Goal: Check status: Check status

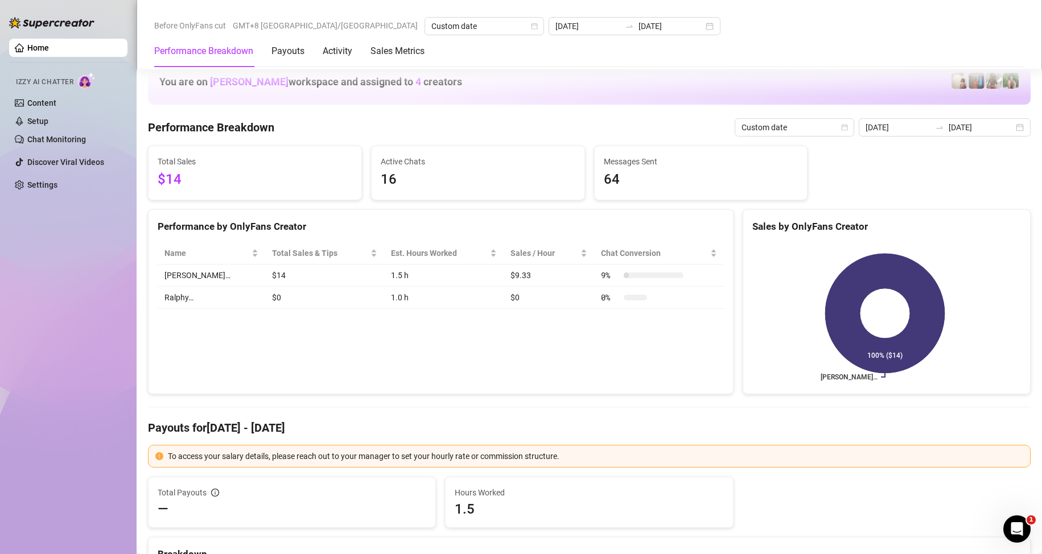
scroll to position [947, 0]
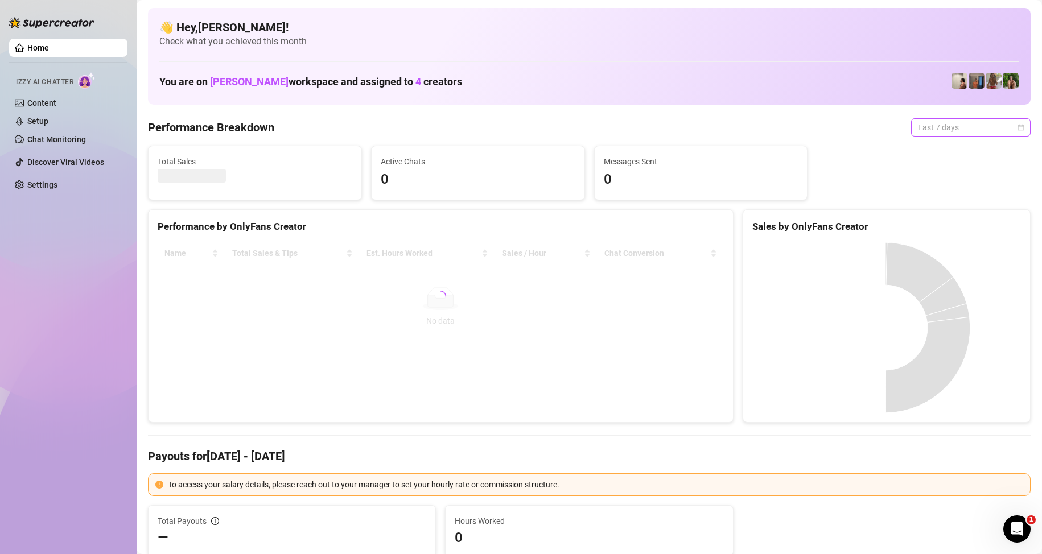
click at [963, 131] on span "Last 7 days" at bounding box center [971, 127] width 106 height 17
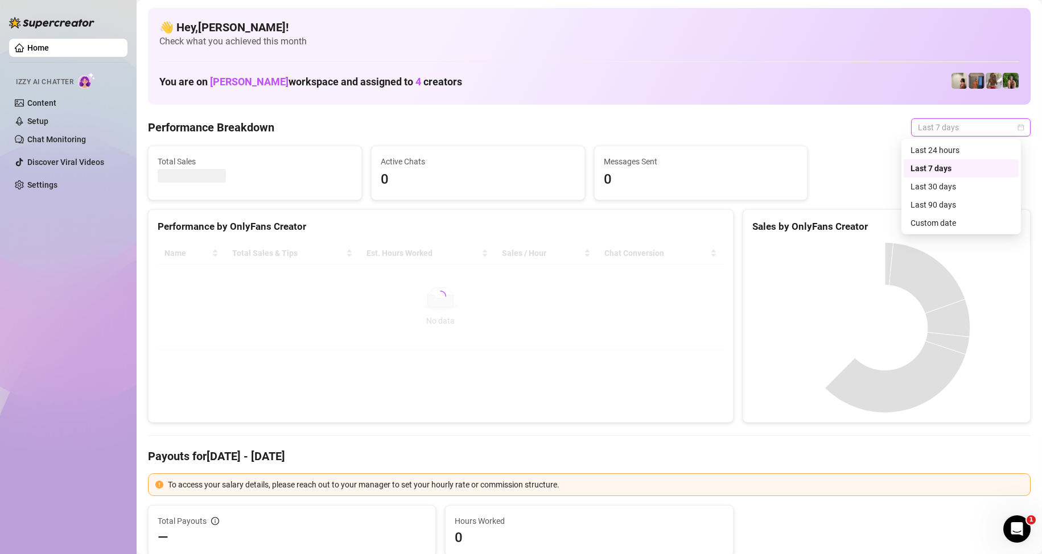
click at [956, 223] on div "Custom date" at bounding box center [961, 223] width 101 height 13
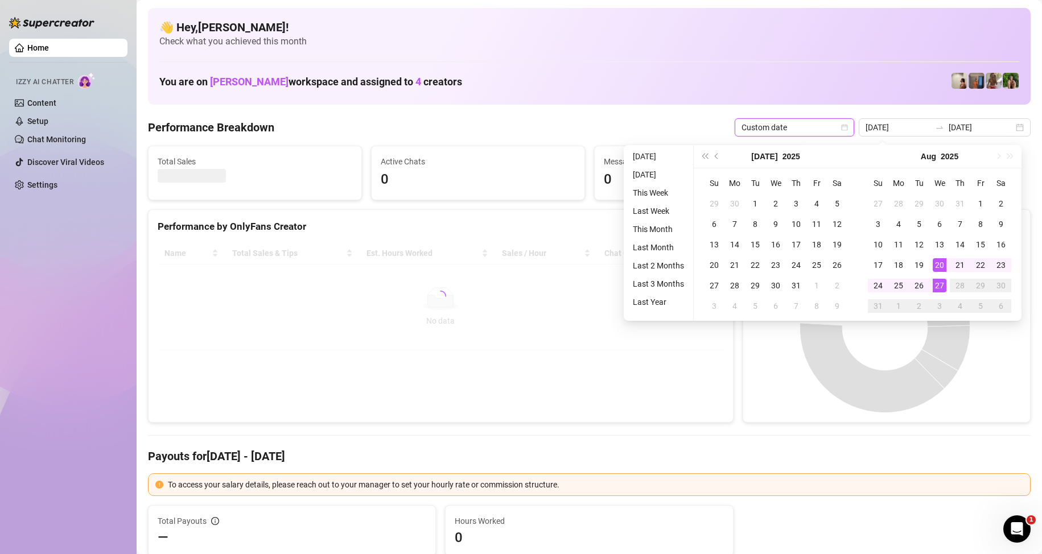
click at [943, 294] on td "27" at bounding box center [939, 285] width 20 height 20
click at [943, 283] on div "27" at bounding box center [940, 286] width 14 height 14
click at [943, 283] on canvas at bounding box center [884, 327] width 265 height 171
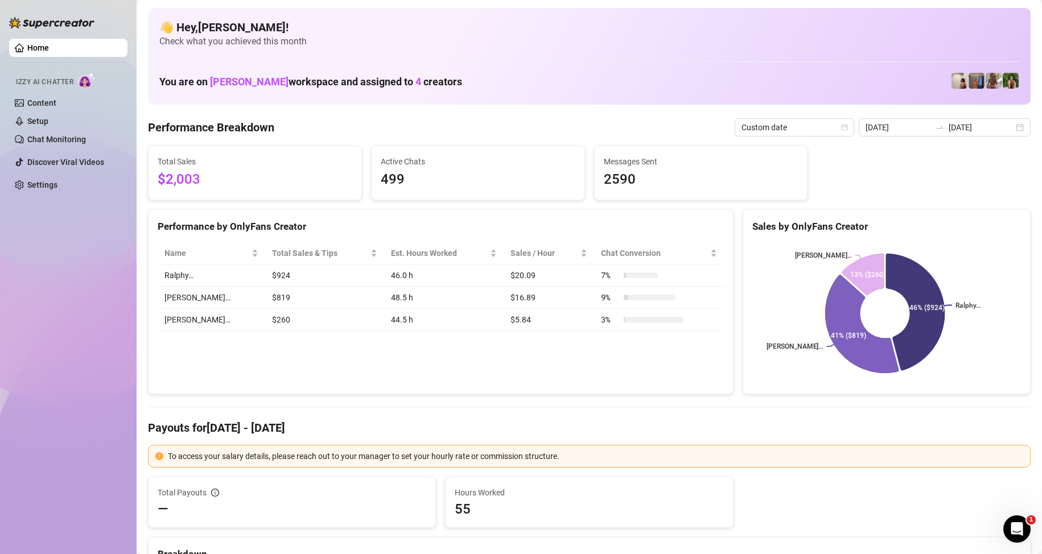
drag, startPoint x: 963, startPoint y: 134, endPoint x: 957, endPoint y: 175, distance: 41.4
click at [963, 133] on div "2025-08-20 2025-08-27" at bounding box center [945, 127] width 172 height 18
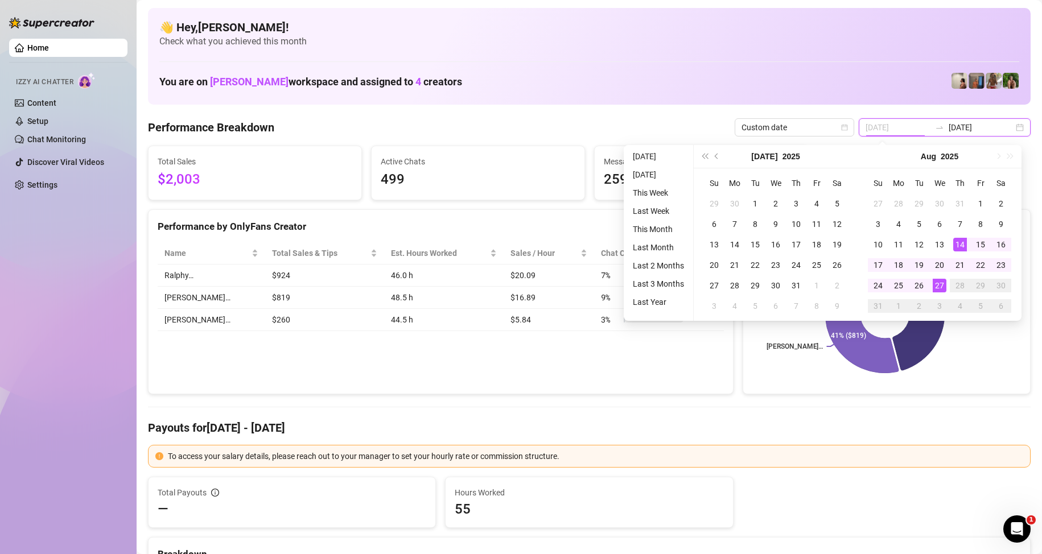
type input "[DATE]"
click at [937, 282] on div "27" at bounding box center [940, 286] width 14 height 14
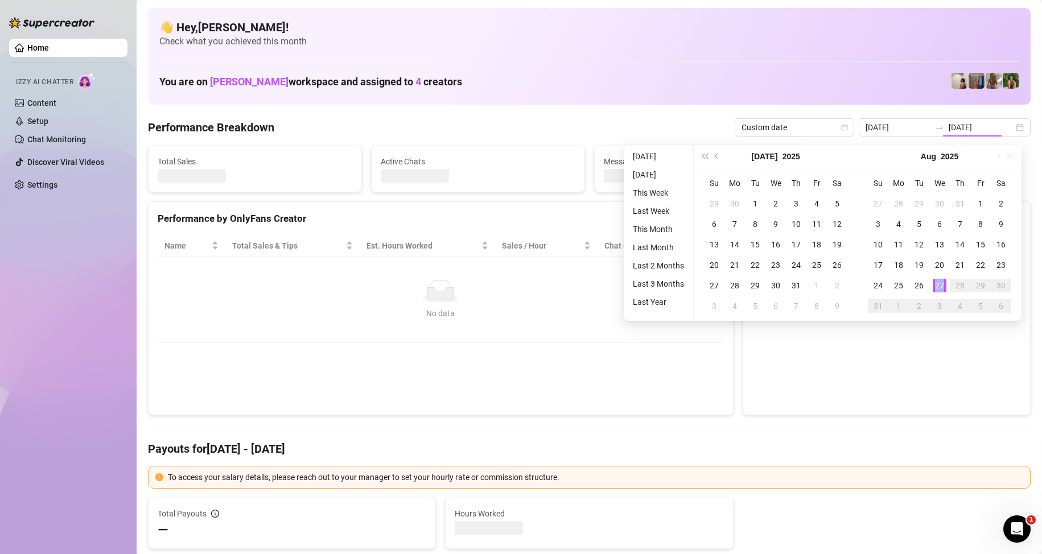
type input "[DATE]"
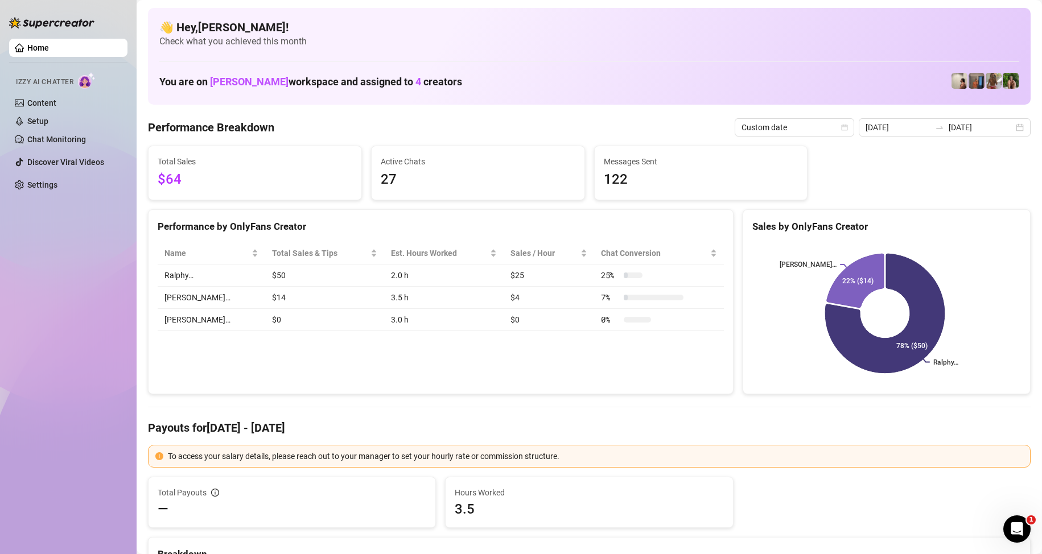
click at [572, 386] on div "Performance by OnlyFans Creator Name Total Sales & Tips Est. Hours Worked Sales…" at bounding box center [441, 302] width 586 height 186
click at [513, 375] on div "Performance by OnlyFans Creator Name Total Sales & Tips Est. Hours Worked Sales…" at bounding box center [441, 302] width 586 height 186
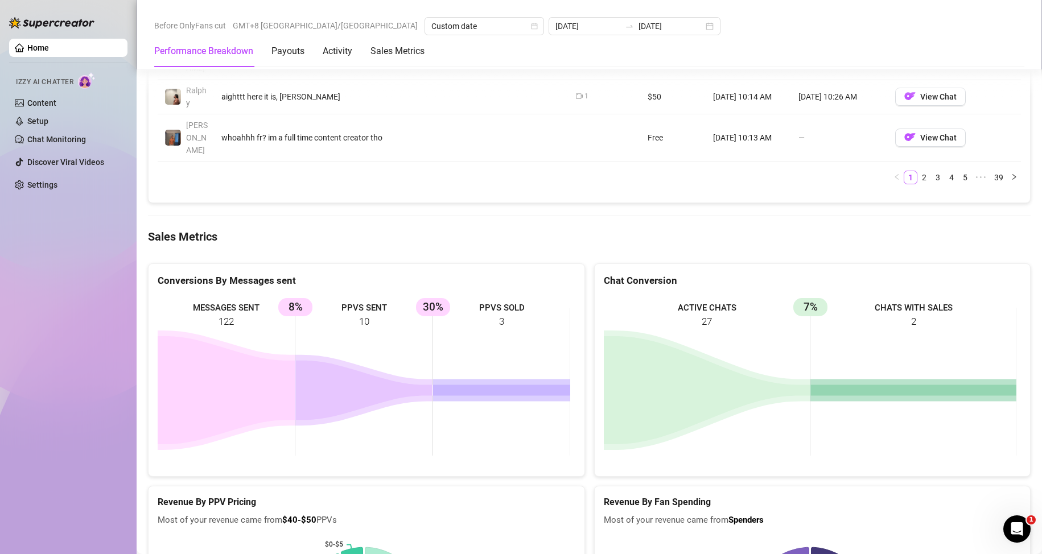
scroll to position [1594, 0]
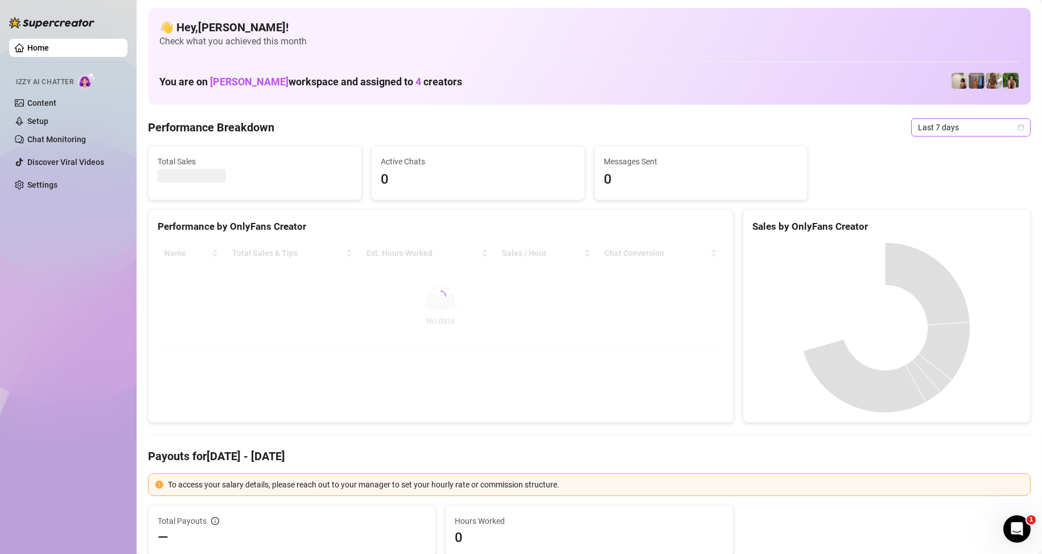
click at [931, 129] on span "Last 7 days" at bounding box center [971, 127] width 106 height 17
click at [945, 222] on div "Custom date" at bounding box center [961, 223] width 101 height 13
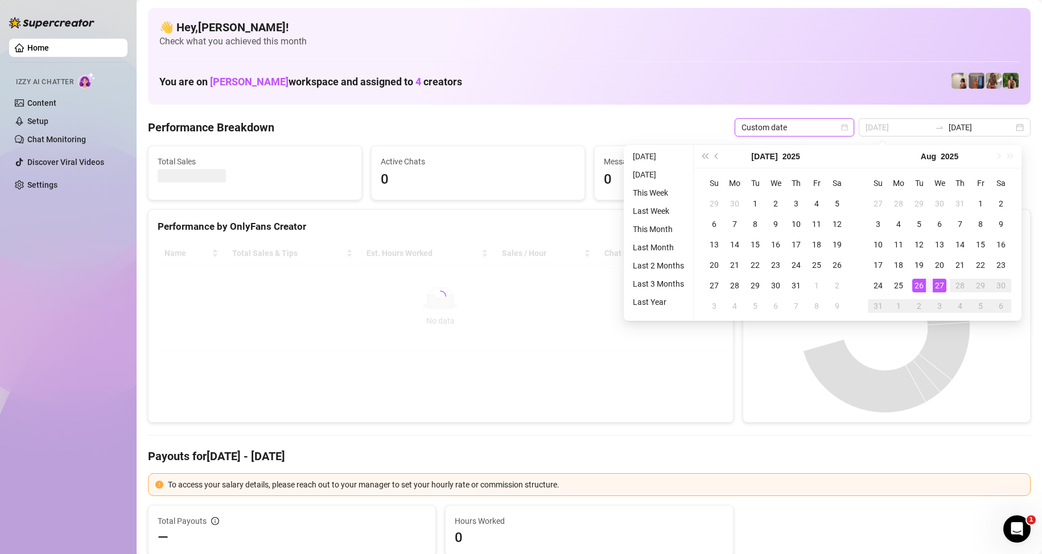
type input "[DATE]"
click at [941, 290] on div "27" at bounding box center [940, 286] width 14 height 14
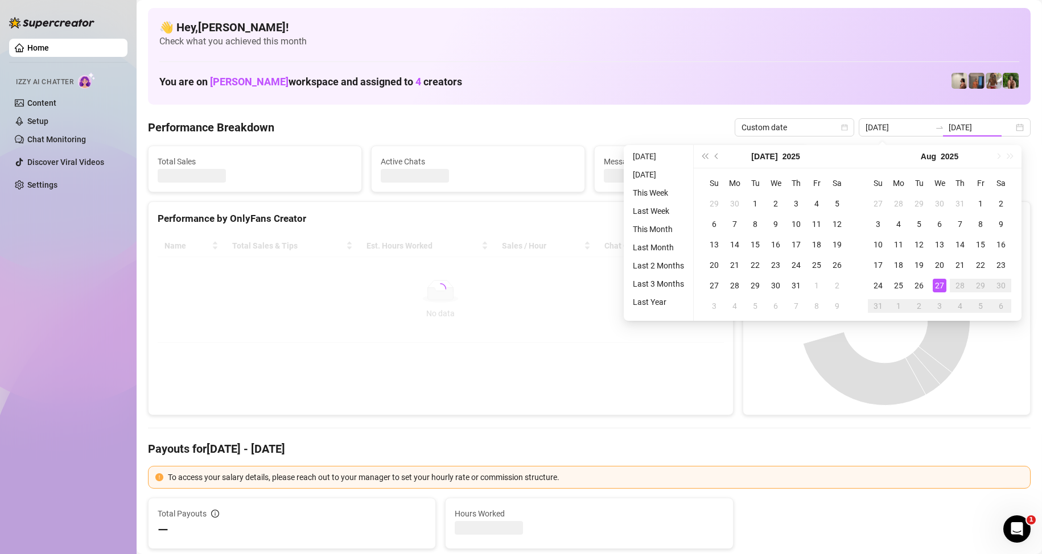
type input "[DATE]"
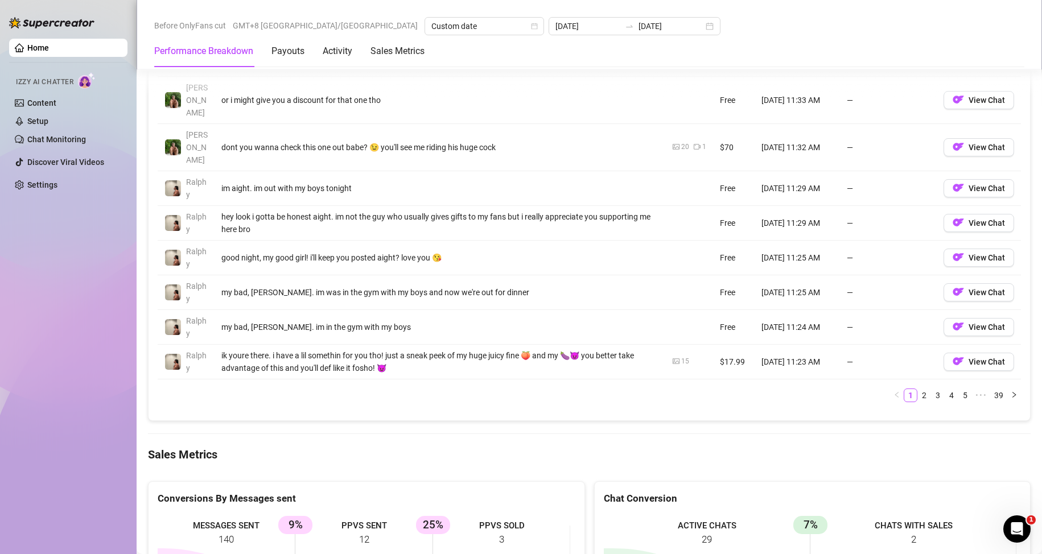
scroll to position [1480, 0]
